Goal: Transaction & Acquisition: Purchase product/service

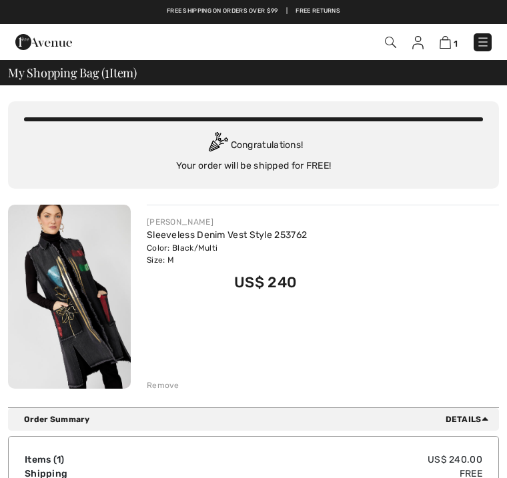
checkbox input "true"
click at [410, 49] on span "1" at bounding box center [357, 42] width 270 height 18
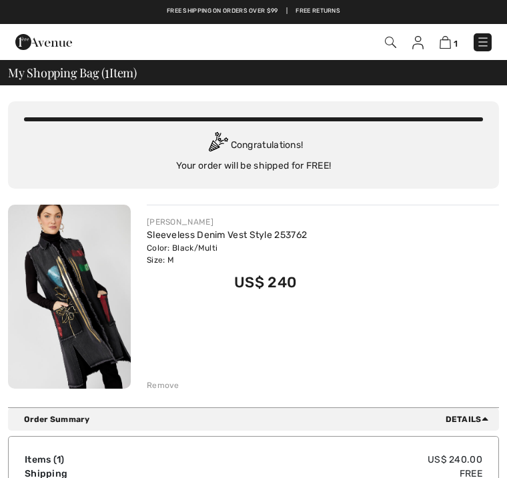
click at [416, 44] on img at bounding box center [417, 42] width 11 height 13
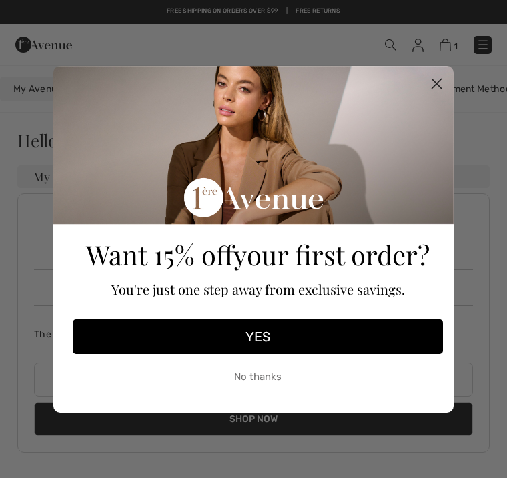
click at [432, 85] on circle "Close dialog" at bounding box center [437, 83] width 22 height 22
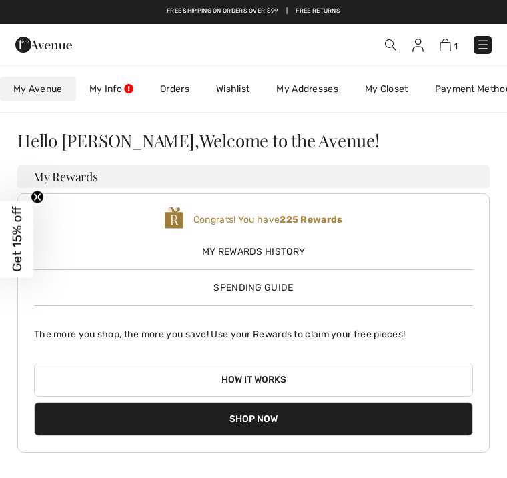
click at [243, 91] on link "Wishlist" at bounding box center [233, 89] width 60 height 25
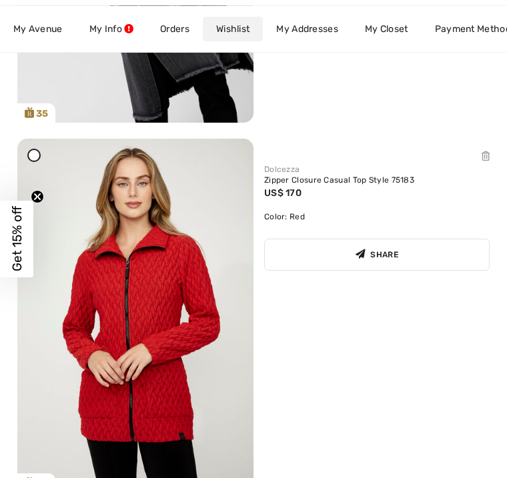
scroll to position [488, 0]
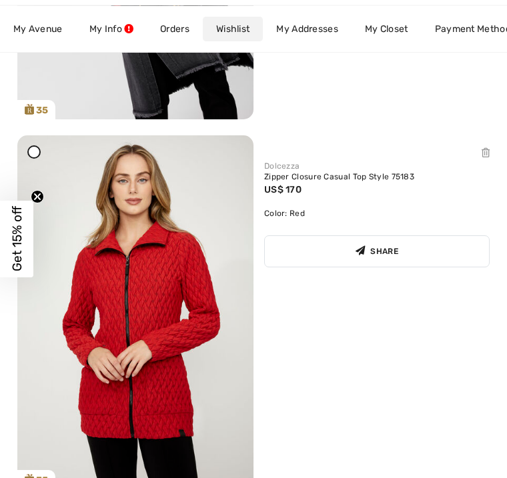
click at [283, 167] on div "Dolcezza" at bounding box center [376, 167] width 225 height 12
click at [131, 324] on img at bounding box center [135, 313] width 236 height 354
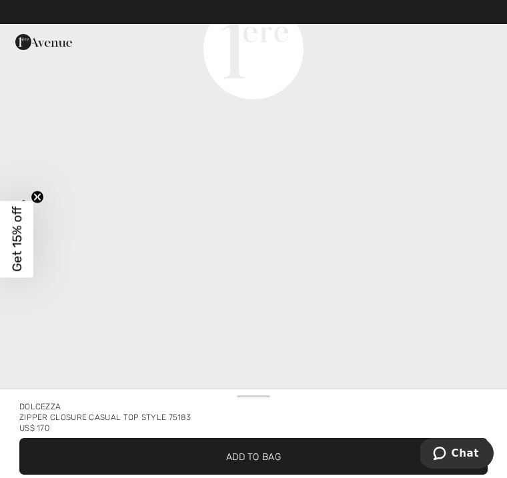
scroll to position [1877, 0]
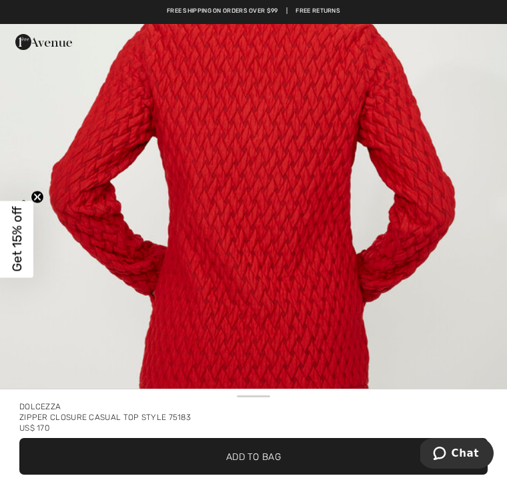
click at [258, 458] on span "Add to Bag" at bounding box center [253, 457] width 55 height 14
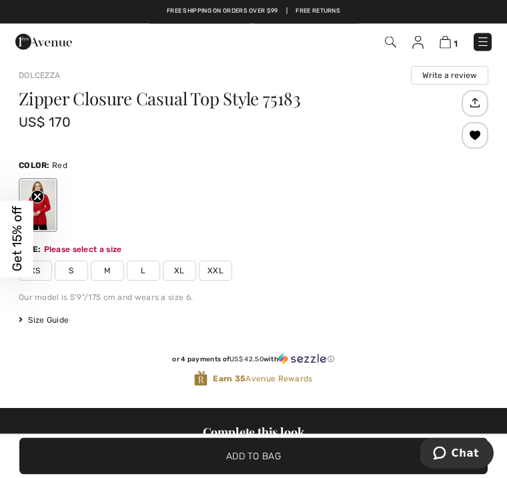
scroll to position [562, 0]
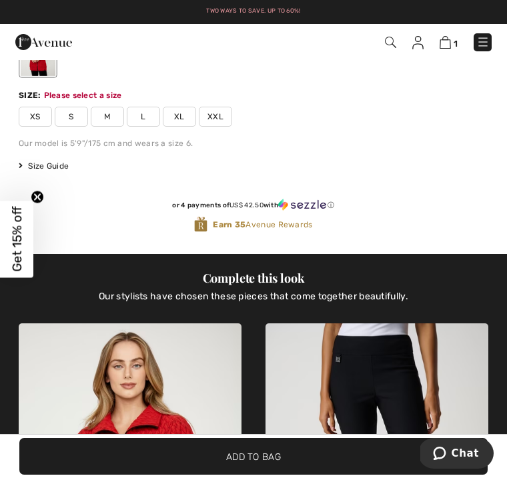
click at [106, 112] on span "M" at bounding box center [107, 117] width 33 height 20
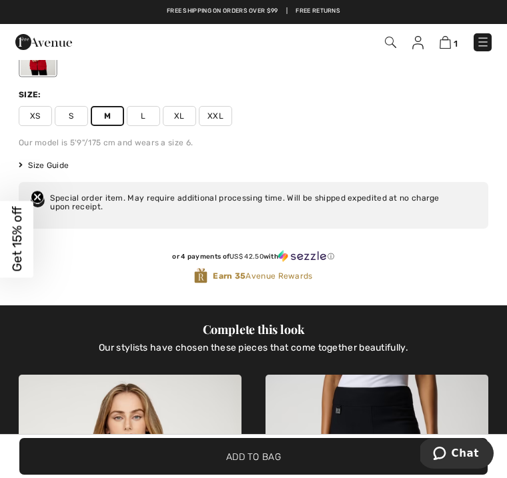
scroll to position [584, 0]
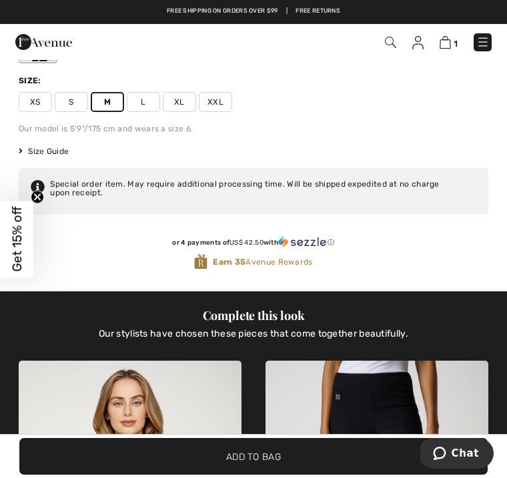
click at [278, 464] on span "Add to Bag" at bounding box center [253, 457] width 55 height 14
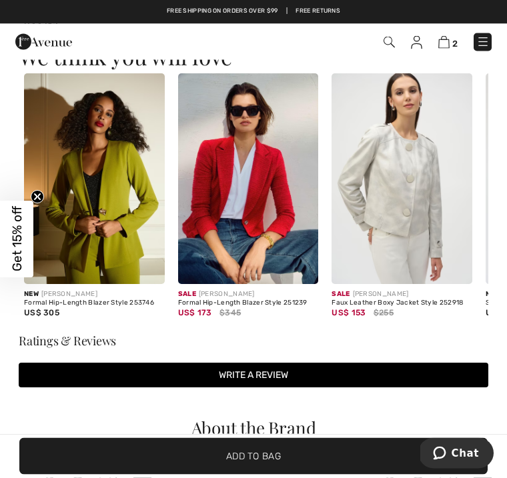
scroll to position [1840, 0]
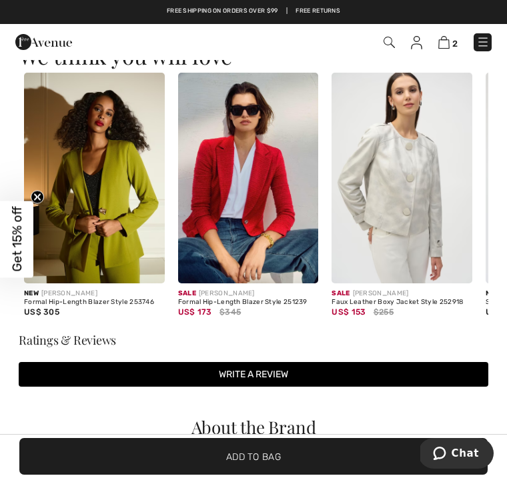
click at [254, 218] on img at bounding box center [248, 178] width 141 height 211
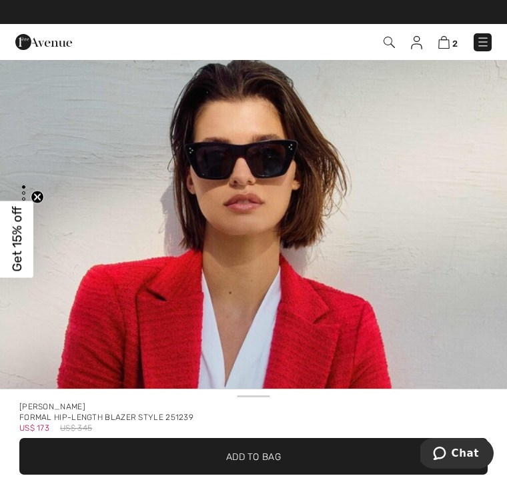
click at [482, 47] on img at bounding box center [482, 41] width 13 height 13
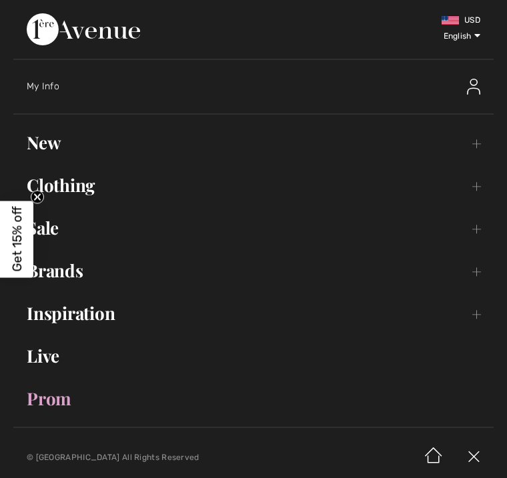
click at [55, 229] on link "Sale Toggle submenu" at bounding box center [253, 227] width 480 height 29
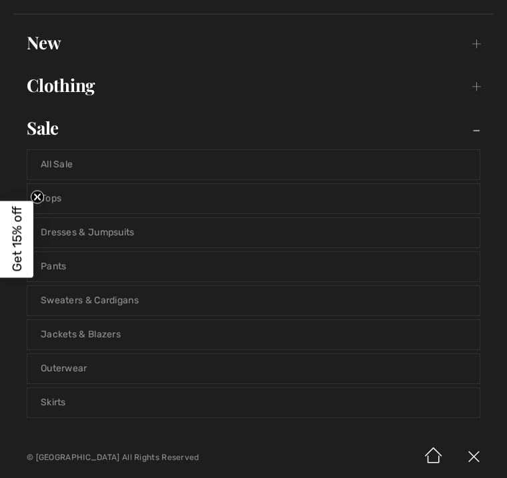
scroll to position [101, 0]
click at [104, 335] on link "Jackets & Blazers" at bounding box center [253, 334] width 452 height 29
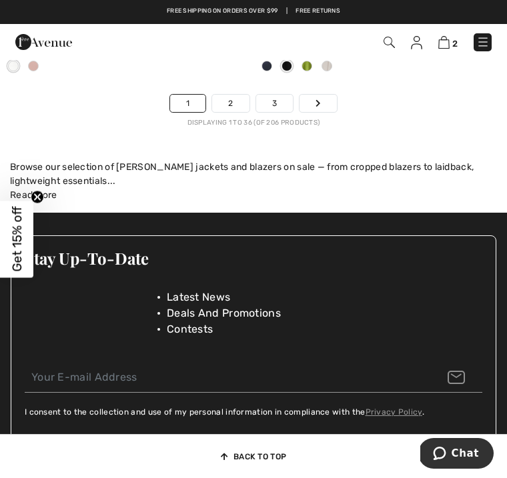
scroll to position [7979, 0]
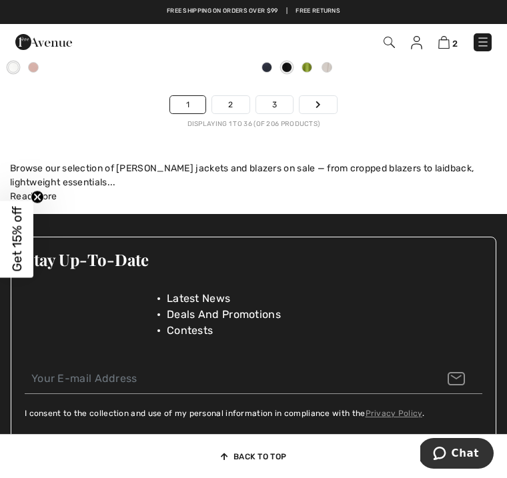
click at [320, 101] on icon "Page navigation" at bounding box center [318, 105] width 5 height 8
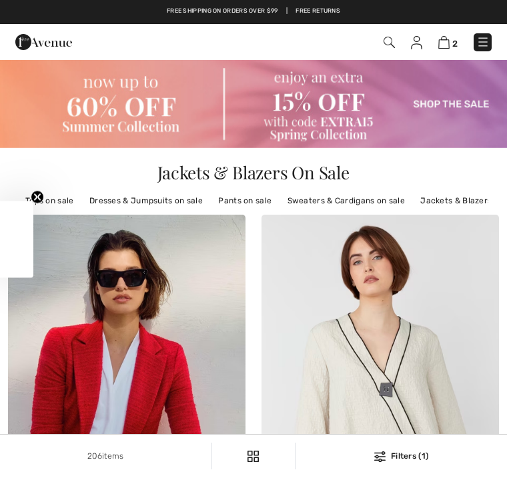
checkbox input "true"
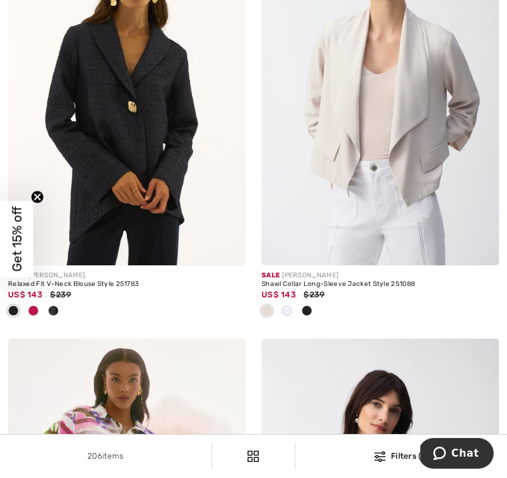
scroll to position [2951, 0]
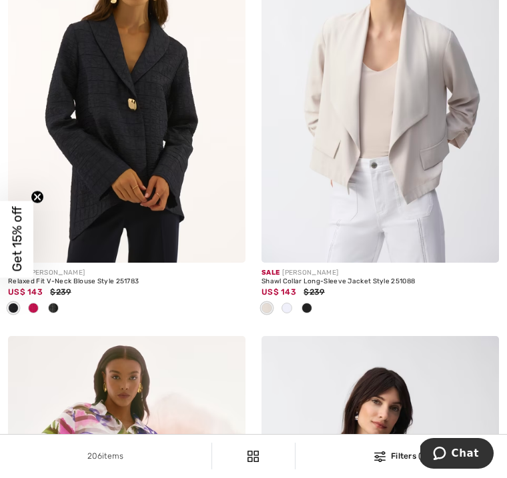
click at [185, 173] on img at bounding box center [126, 85] width 237 height 356
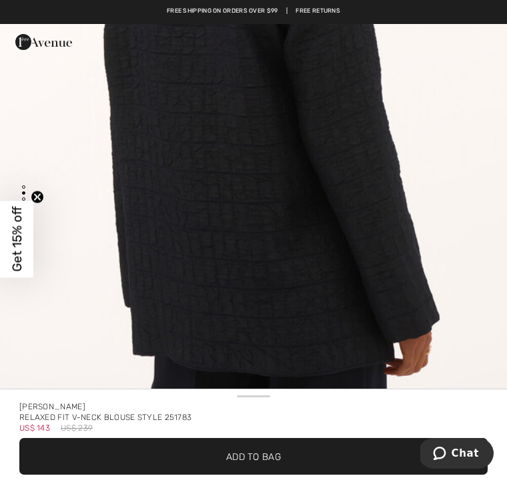
scroll to position [1104, 0]
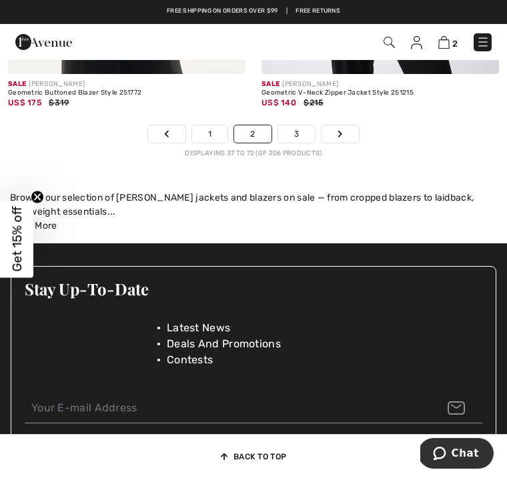
scroll to position [7913, 0]
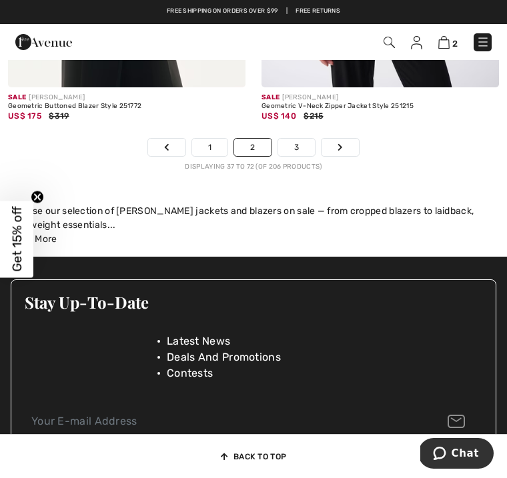
click at [338, 145] on icon "Page navigation" at bounding box center [340, 147] width 5 height 8
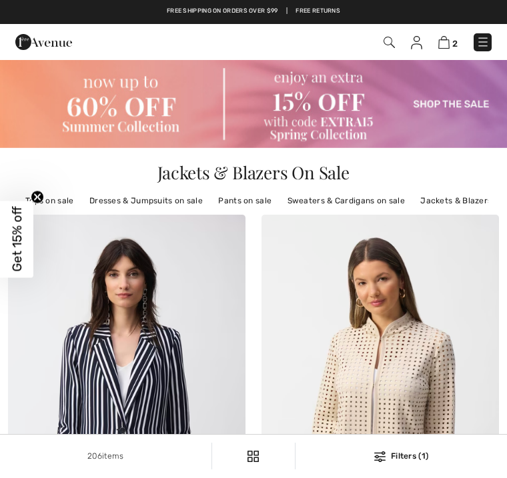
checkbox input "true"
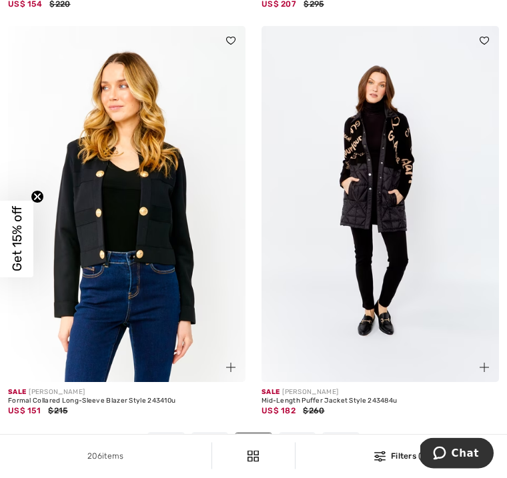
scroll to position [7487, 0]
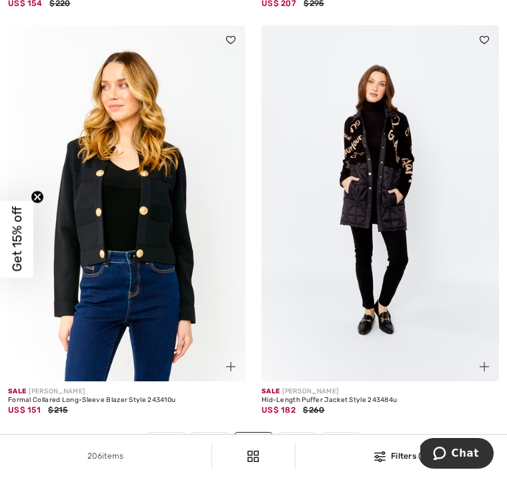
click at [339, 438] on icon "Page navigation" at bounding box center [340, 442] width 5 height 8
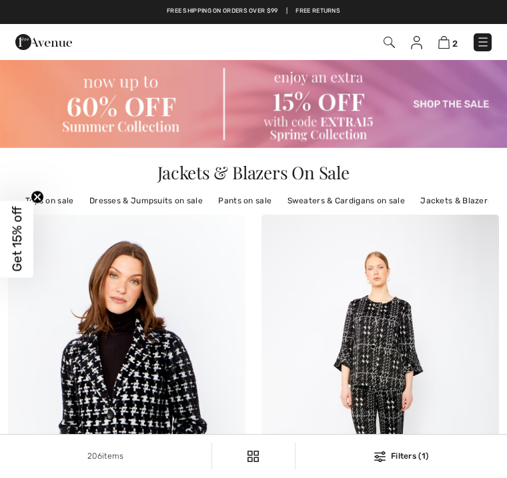
checkbox input "true"
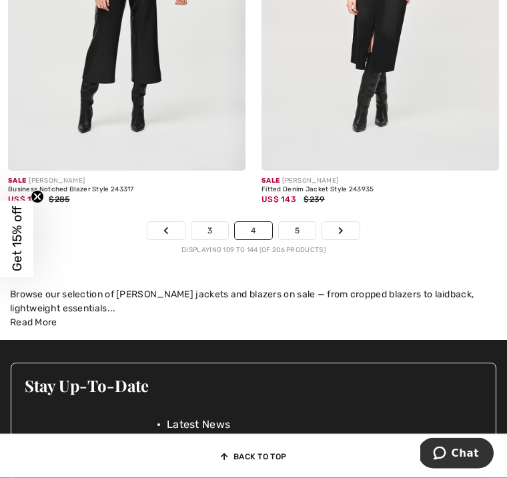
scroll to position [7720, 0]
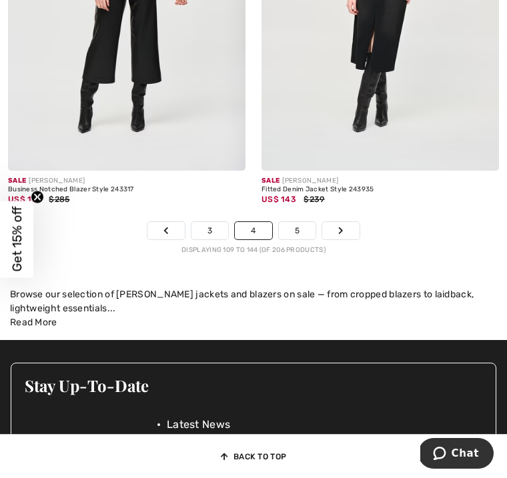
click at [344, 228] on link "Next" at bounding box center [340, 230] width 37 height 17
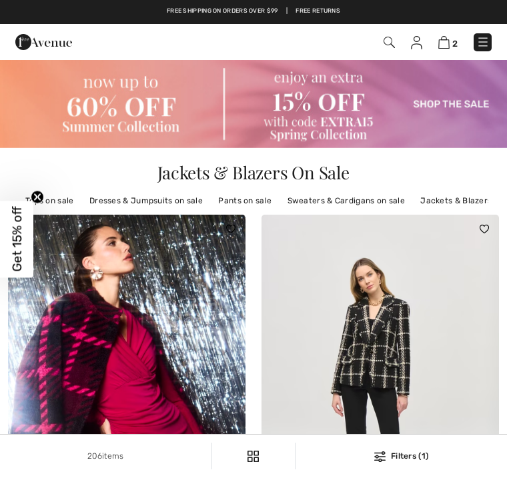
checkbox input "true"
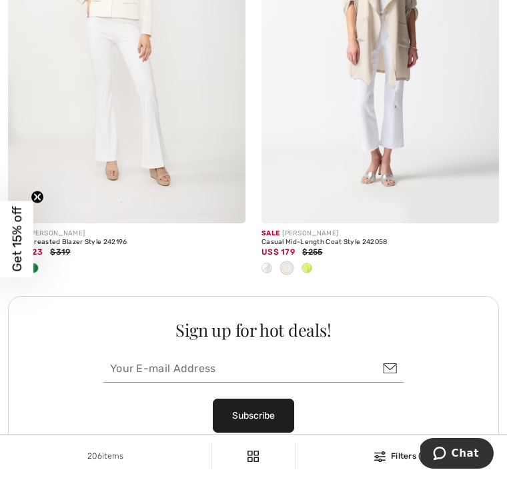
scroll to position [5005, 0]
click at [317, 231] on div "Sale JOSEPH RIBKOFF" at bounding box center [380, 234] width 237 height 10
click at [404, 125] on img at bounding box center [380, 45] width 237 height 356
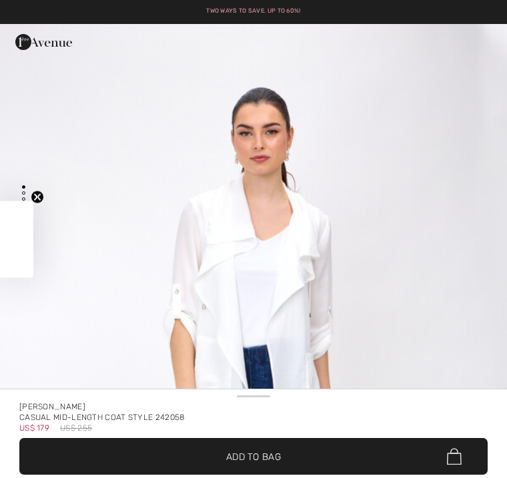
checkbox input "true"
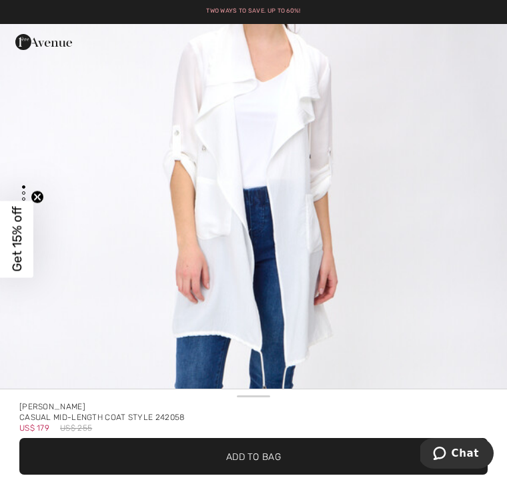
scroll to position [150, 0]
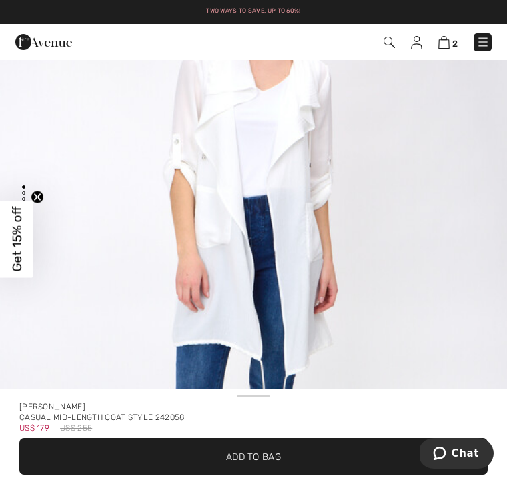
click at [398, 207] on img "1 / 6" at bounding box center [253, 254] width 507 height 761
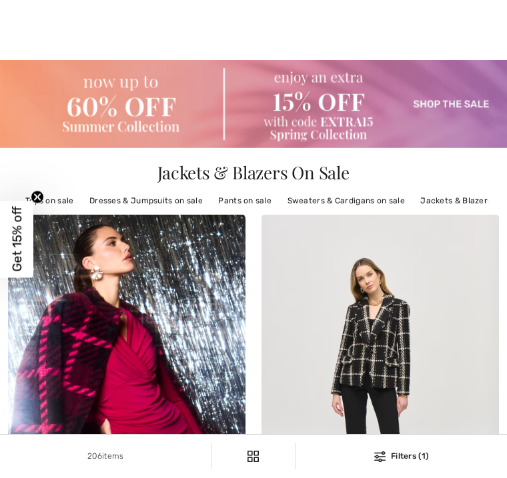
checkbox input "true"
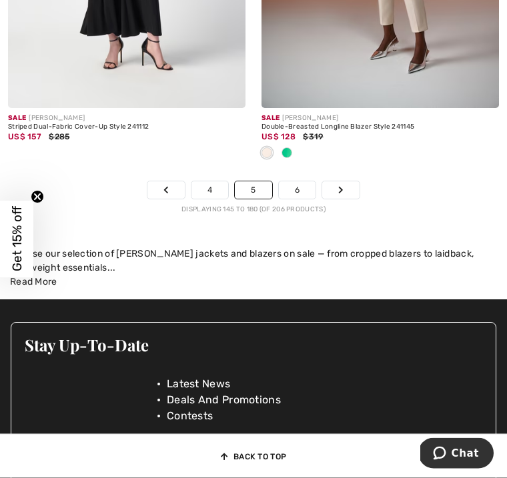
scroll to position [7848, 0]
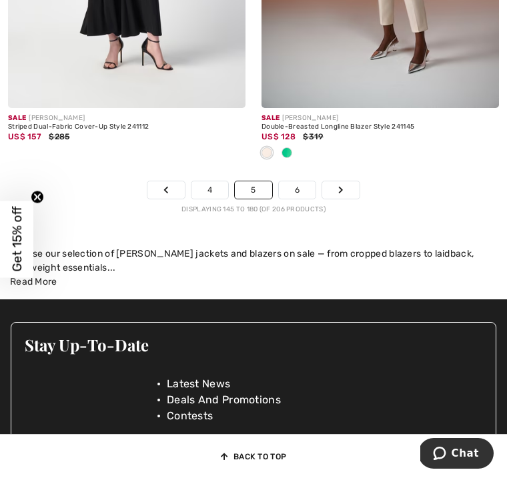
click at [338, 186] on icon "Page navigation" at bounding box center [340, 190] width 5 height 8
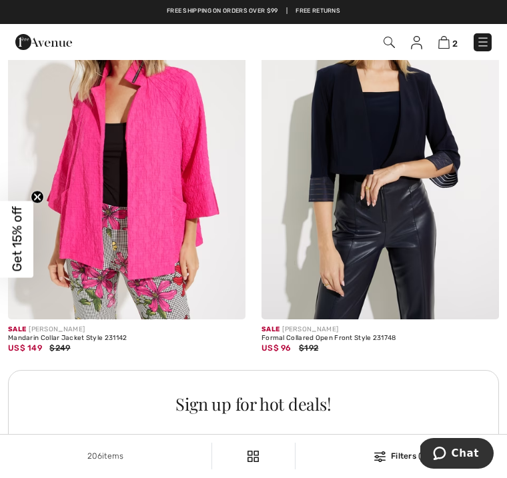
scroll to position [4908, 0]
